Goal: Task Accomplishment & Management: Use online tool/utility

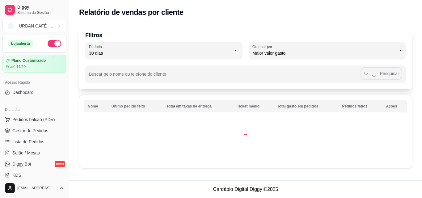
select select "30"
select select "HIGHEST_TOTAL_SPENT_WITH_ORDERS"
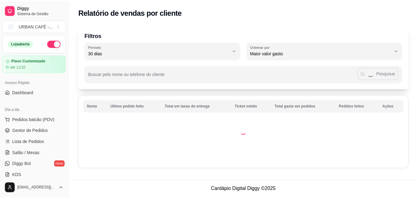
scroll to position [126, 0]
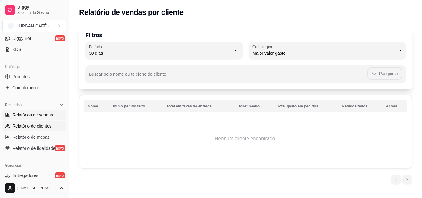
click at [42, 113] on span "Relatórios de vendas" at bounding box center [32, 115] width 41 height 6
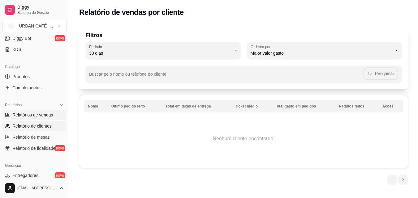
select select "ALL"
select select "0"
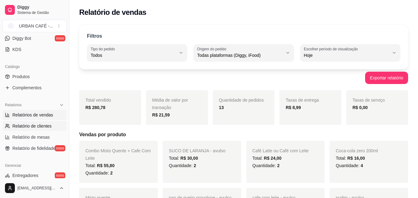
click at [30, 126] on span "Relatório de clientes" at bounding box center [31, 126] width 39 height 6
select select "30"
select select "HIGHEST_TOTAL_SPENT_WITH_ORDERS"
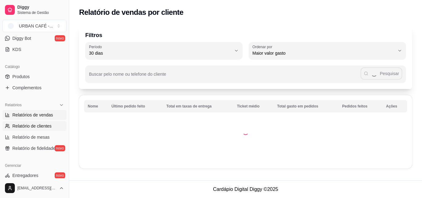
click at [44, 113] on span "Relatórios de vendas" at bounding box center [32, 115] width 41 height 6
select select "ALL"
select select "0"
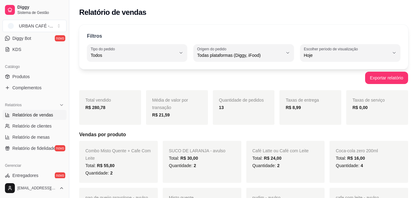
click at [45, 116] on span "Relatórios de vendas" at bounding box center [32, 115] width 41 height 6
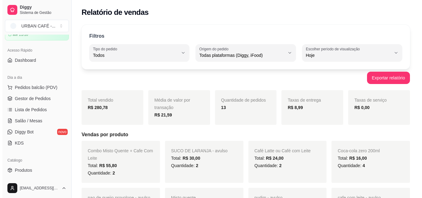
scroll to position [29, 0]
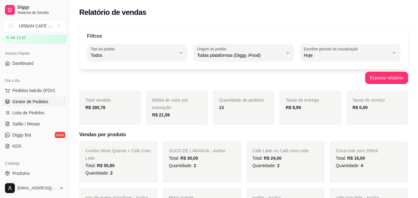
click at [36, 104] on span "Gestor de Pedidos" at bounding box center [30, 102] width 36 height 6
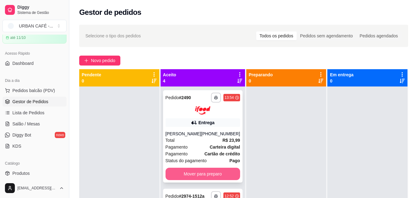
click at [219, 174] on button "Mover para preparo" at bounding box center [202, 174] width 74 height 12
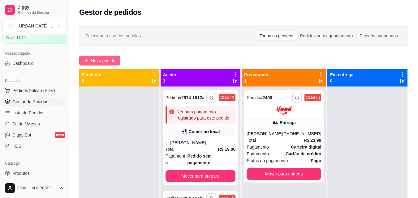
click at [96, 58] on span "Novo pedido" at bounding box center [103, 60] width 24 height 7
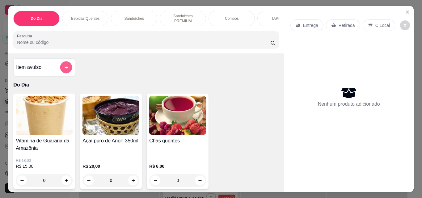
click at [67, 68] on button "add-separate-item" at bounding box center [66, 68] width 12 height 12
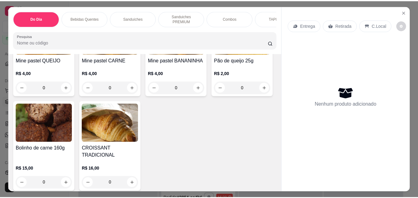
scroll to position [2111, 0]
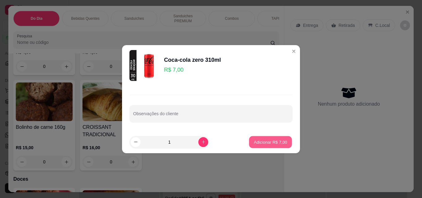
click at [266, 141] on p "Adicionar R$ 7,00" at bounding box center [270, 142] width 33 height 6
type input "1"
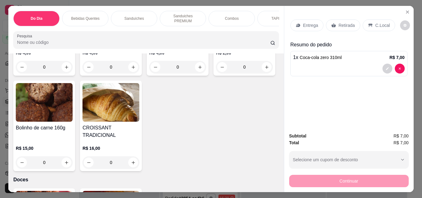
click at [344, 19] on div "Retirada" at bounding box center [343, 25] width 34 height 12
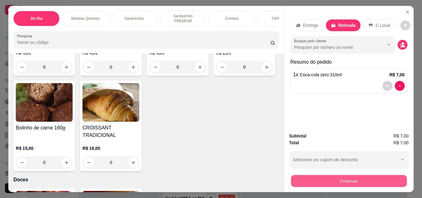
click at [363, 180] on button "Continuar" at bounding box center [349, 181] width 116 height 12
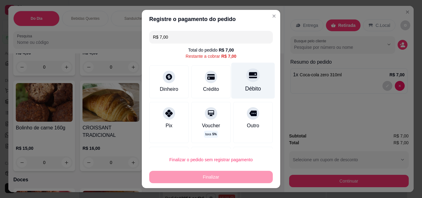
click at [249, 75] on icon at bounding box center [253, 75] width 8 height 6
type input "R$ 0,00"
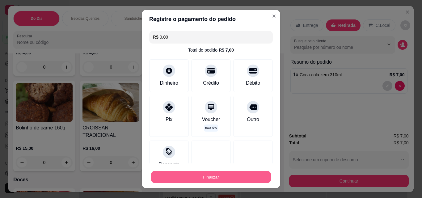
click at [208, 176] on button "Finalizar" at bounding box center [211, 177] width 120 height 12
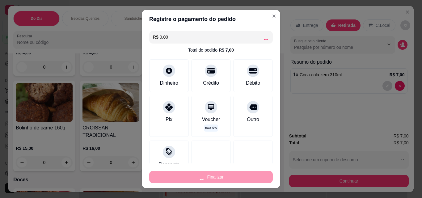
type input "0"
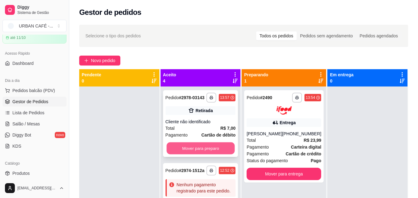
click at [206, 155] on button "Mover para preparo" at bounding box center [200, 148] width 68 height 12
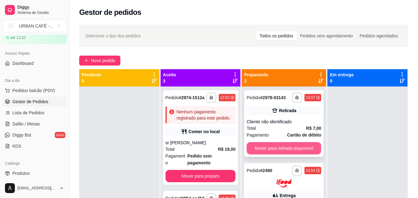
click at [292, 146] on button "Mover para retirada disponível" at bounding box center [283, 148] width 74 height 12
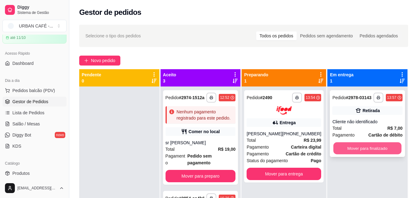
click at [386, 151] on button "Mover para finalizado" at bounding box center [367, 148] width 68 height 12
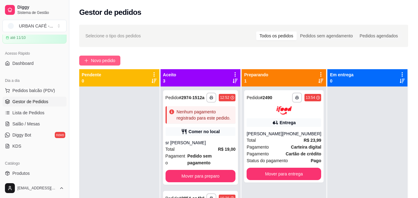
click at [100, 60] on span "Novo pedido" at bounding box center [103, 60] width 24 height 7
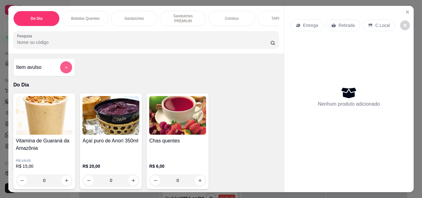
click at [61, 69] on button "add-separate-item" at bounding box center [66, 68] width 12 height 12
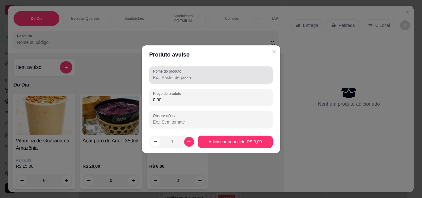
click at [190, 83] on div "Nome do produto" at bounding box center [211, 74] width 124 height 17
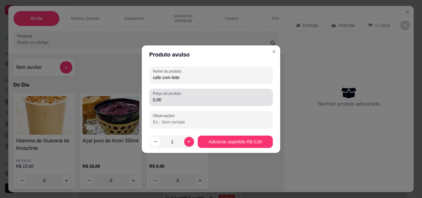
type input "cafe com leite"
click at [189, 95] on div "0,00" at bounding box center [211, 97] width 116 height 12
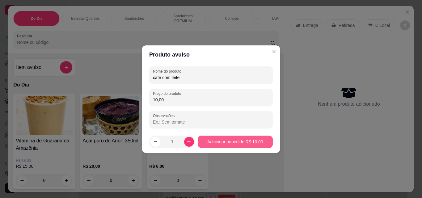
type input "10,00"
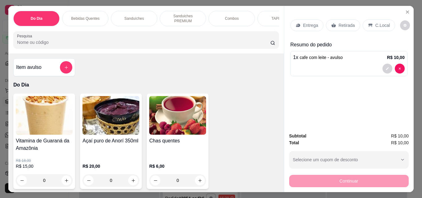
click at [339, 26] on div "Retirada" at bounding box center [343, 25] width 34 height 12
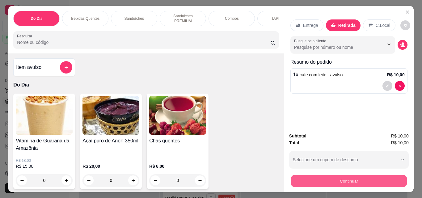
click at [333, 175] on button "Continuar" at bounding box center [349, 181] width 116 height 12
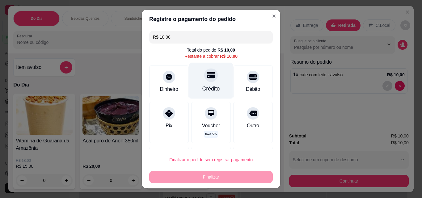
click at [203, 90] on div "Crédito" at bounding box center [211, 89] width 18 height 8
type input "R$ 0,00"
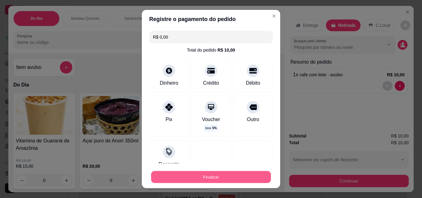
click at [205, 180] on button "Finalizar" at bounding box center [211, 177] width 120 height 12
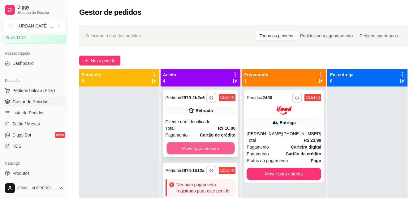
click at [216, 152] on button "Mover para preparo" at bounding box center [200, 148] width 68 height 12
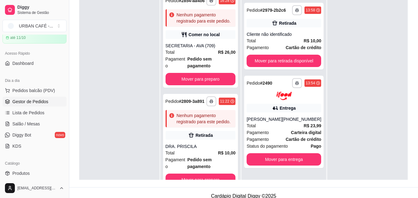
scroll to position [94, 0]
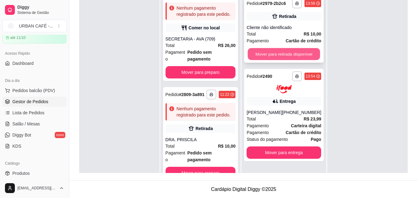
click at [304, 54] on button "Mover para retirada disponível" at bounding box center [284, 54] width 72 height 12
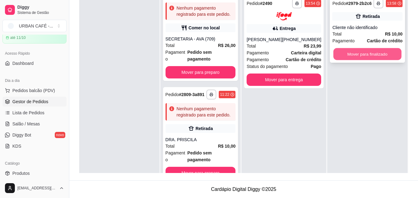
click at [380, 55] on button "Mover para finalizado" at bounding box center [367, 54] width 68 height 12
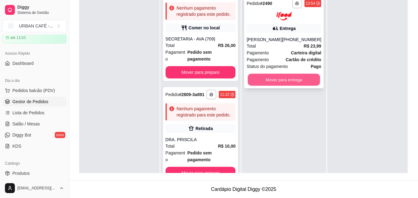
click at [291, 83] on button "Mover para entrega" at bounding box center [284, 80] width 72 height 12
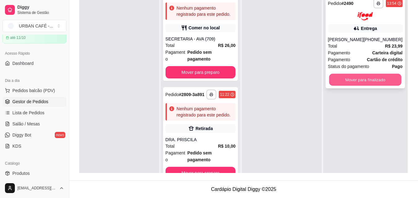
click at [352, 81] on button "Mover para finalizado" at bounding box center [365, 80] width 72 height 12
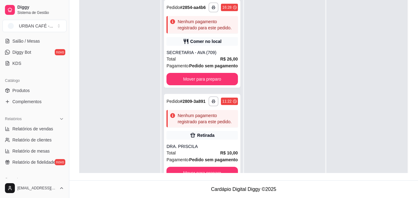
scroll to position [116, 0]
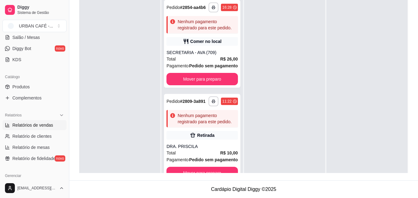
click at [26, 126] on span "Relatórios de vendas" at bounding box center [32, 125] width 41 height 6
select select "ALL"
select select "0"
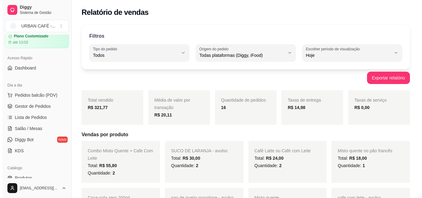
scroll to position [20, 0]
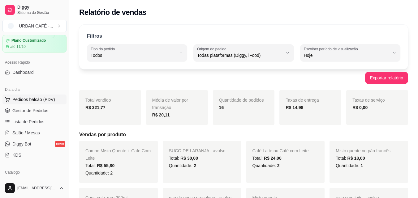
click at [35, 101] on span "Pedidos balcão (PDV)" at bounding box center [33, 99] width 43 height 6
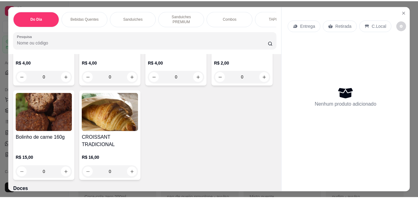
scroll to position [2111, 0]
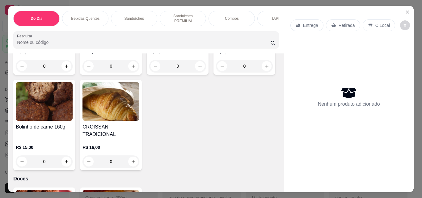
type input "1"
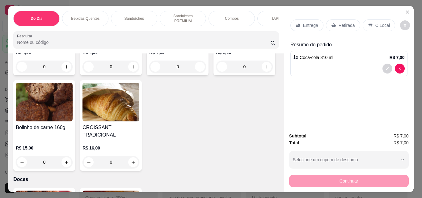
click at [345, 24] on p "Retirada" at bounding box center [347, 25] width 16 height 6
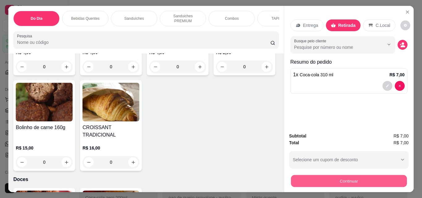
click at [348, 182] on button "Continuar" at bounding box center [349, 181] width 116 height 12
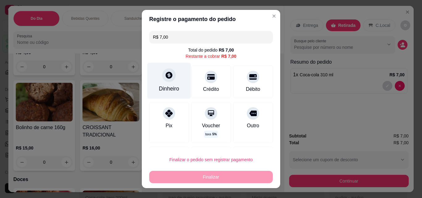
click at [158, 83] on div "Dinheiro" at bounding box center [169, 81] width 44 height 36
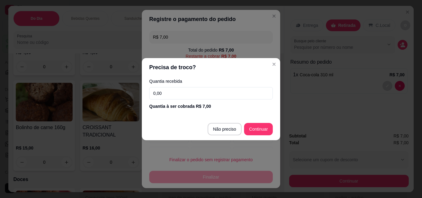
click at [178, 89] on input "0,00" at bounding box center [211, 93] width 124 height 12
type input "10,00"
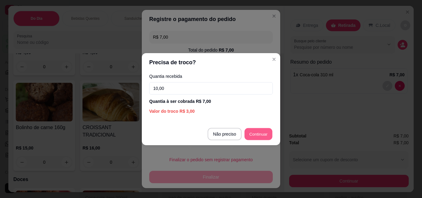
type input "R$ 0,00"
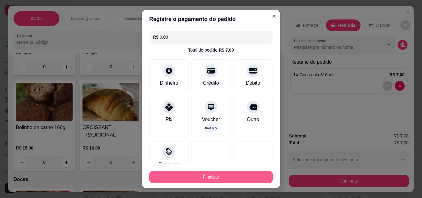
click at [224, 179] on button "Finalizar" at bounding box center [211, 177] width 124 height 12
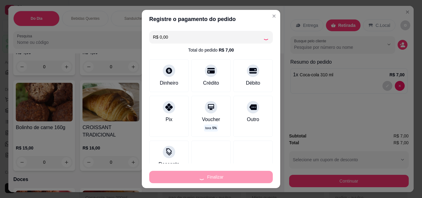
type input "0"
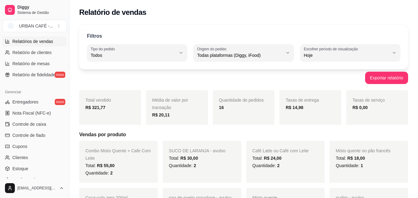
scroll to position [201, 0]
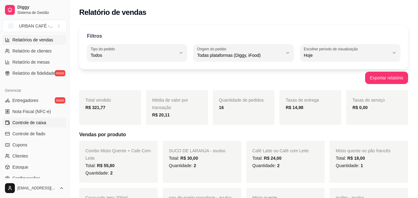
click at [37, 121] on span "Controle de caixa" at bounding box center [29, 123] width 34 height 6
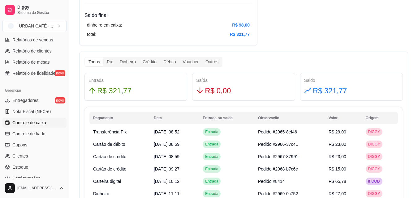
scroll to position [143, 0]
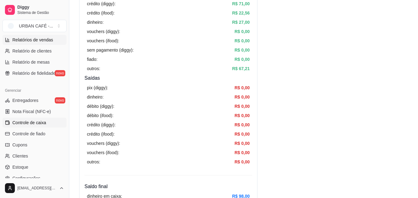
click at [37, 42] on span "Relatórios de vendas" at bounding box center [32, 40] width 41 height 6
select select "ALL"
select select "0"
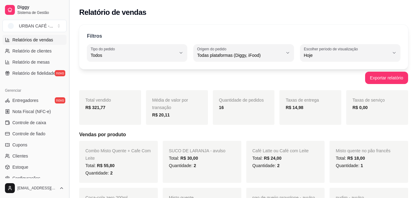
click at [67, 95] on button "Toggle Sidebar" at bounding box center [68, 99] width 5 height 198
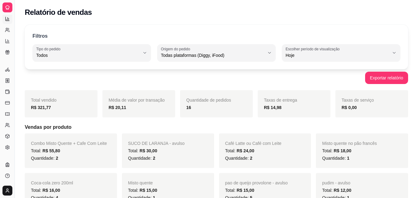
scroll to position [122, 0]
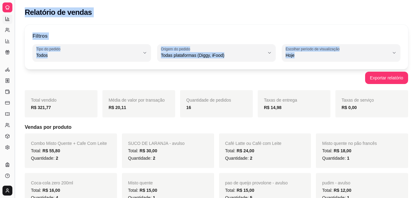
click at [15, 86] on button "Toggle Sidebar" at bounding box center [14, 99] width 5 height 198
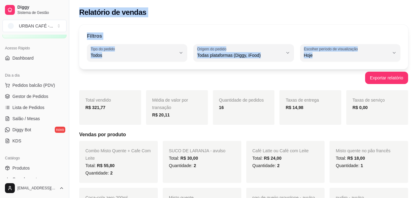
scroll to position [30, 0]
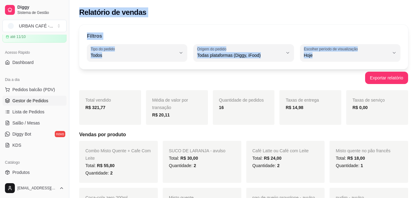
click at [45, 98] on span "Gestor de Pedidos" at bounding box center [30, 101] width 36 height 6
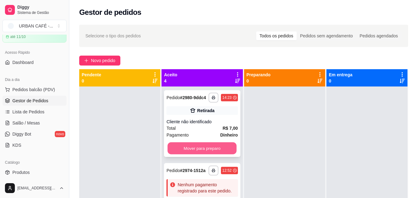
click at [190, 154] on button "Mover para preparo" at bounding box center [202, 148] width 69 height 12
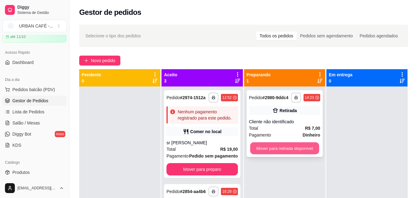
click at [289, 152] on button "Mover para retirada disponível" at bounding box center [284, 148] width 69 height 12
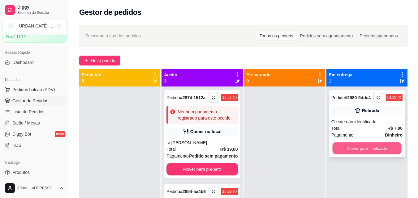
click at [346, 149] on button "Mover para finalizado" at bounding box center [366, 148] width 69 height 12
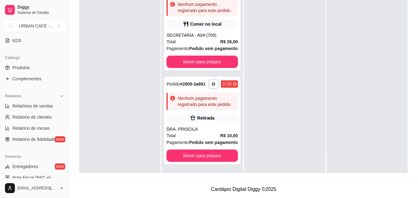
scroll to position [144, 0]
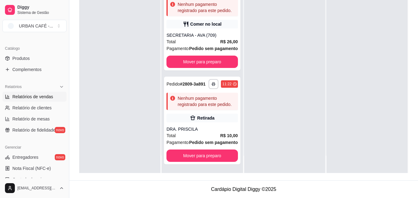
click at [46, 97] on span "Relatórios de vendas" at bounding box center [32, 97] width 41 height 6
select select "ALL"
select select "0"
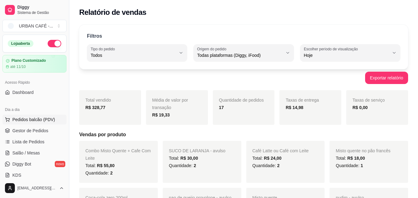
click at [23, 115] on button "Pedidos balcão (PDV)" at bounding box center [34, 120] width 64 height 10
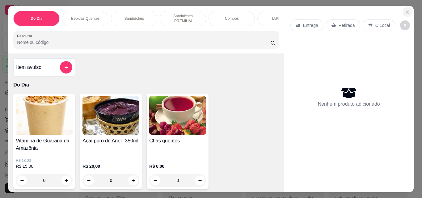
click at [405, 10] on icon "Close" at bounding box center [407, 12] width 5 height 5
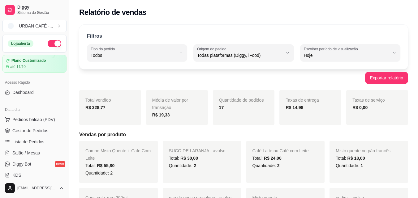
click at [53, 41] on button "button" at bounding box center [55, 43] width 14 height 7
